Goal: Check status

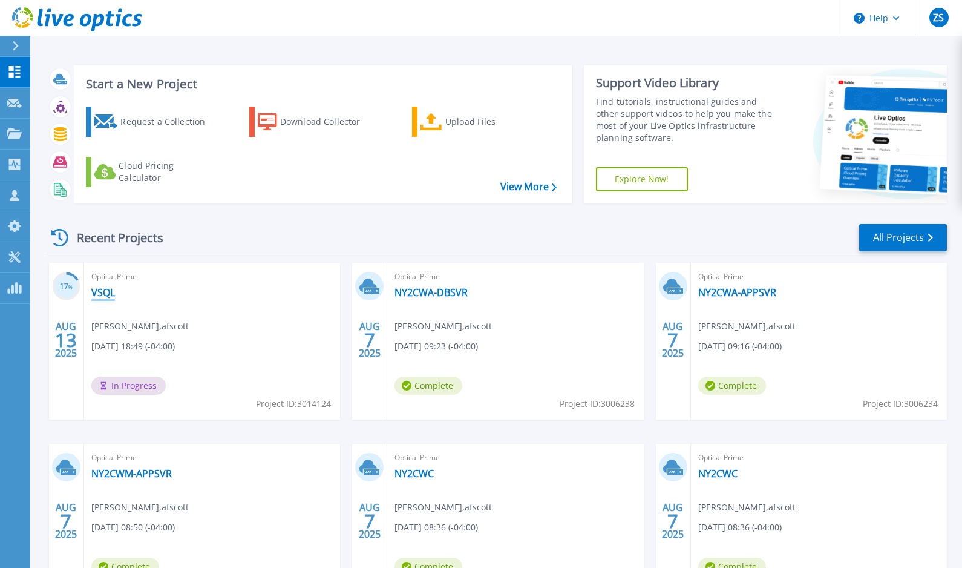
click at [104, 294] on link "VSQL" at bounding box center [103, 292] width 24 height 12
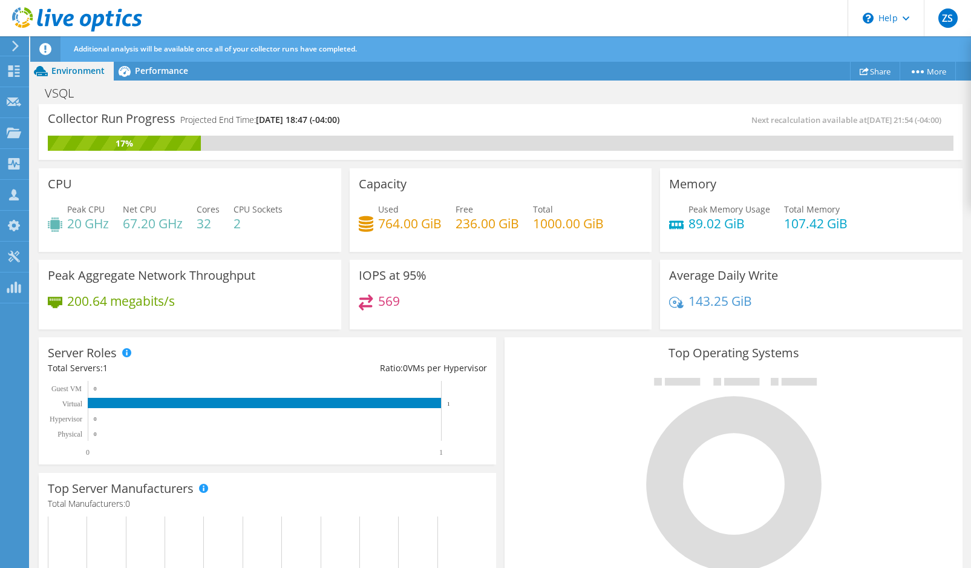
scroll to position [61, 0]
drag, startPoint x: 181, startPoint y: 301, endPoint x: 52, endPoint y: 307, distance: 129.1
click at [50, 307] on div "200.64 megabits/s" at bounding box center [190, 306] width 284 height 25
drag, startPoint x: 52, startPoint y: 307, endPoint x: 189, endPoint y: 304, distance: 136.8
click at [189, 304] on div "200.64 megabits/s" at bounding box center [190, 306] width 284 height 25
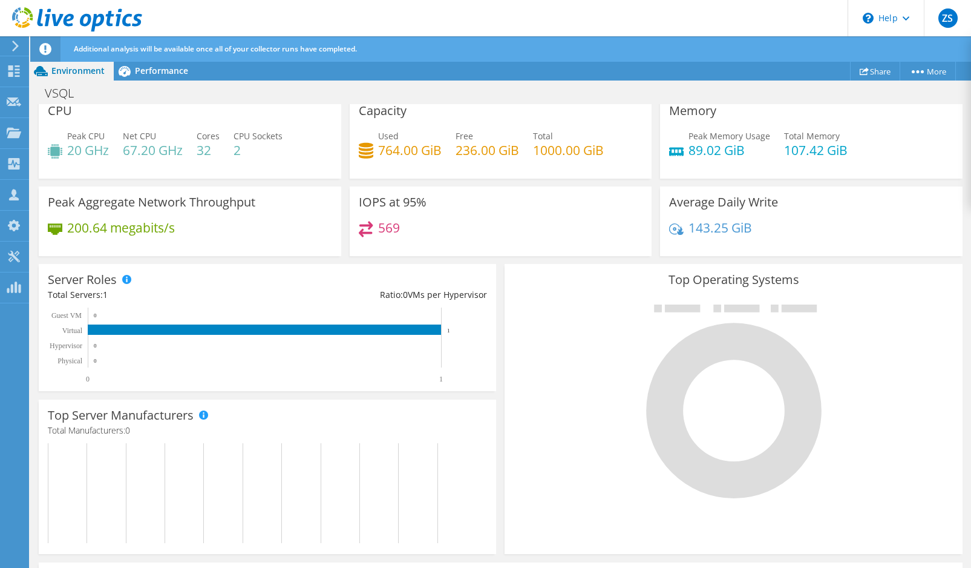
scroll to position [0, 0]
